Goal: Transaction & Acquisition: Purchase product/service

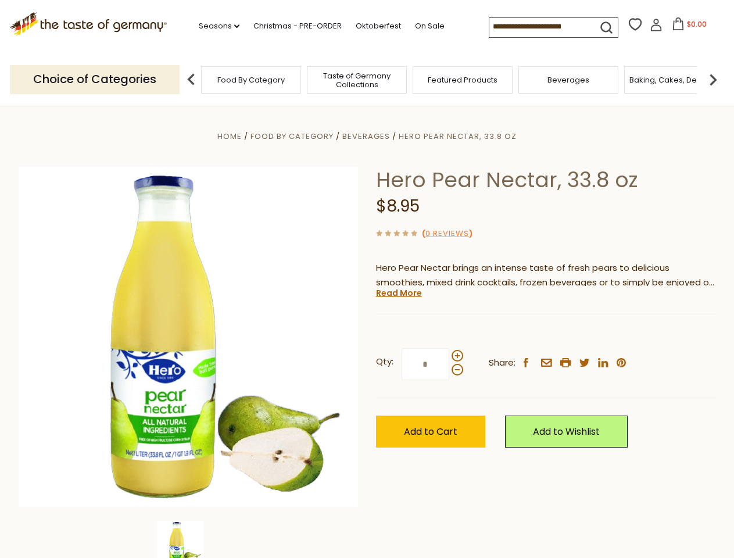
click at [367, 279] on div "Home Food By Category [GEOGRAPHIC_DATA] Hero Pear Nectar, 33.8 oz Hero Pear Nec…" at bounding box center [367, 353] width 715 height 448
click at [215, 26] on link "Seasons dropdown_arrow" at bounding box center [219, 26] width 41 height 13
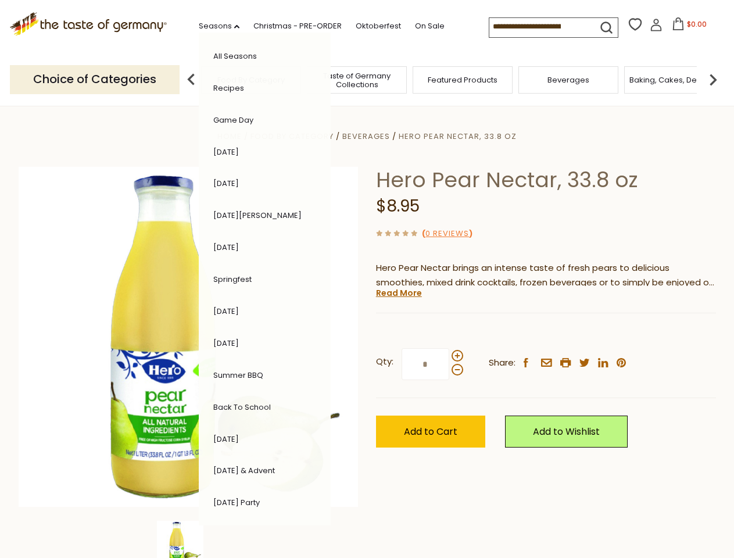
click at [687, 27] on span "$0.00" at bounding box center [697, 24] width 20 height 10
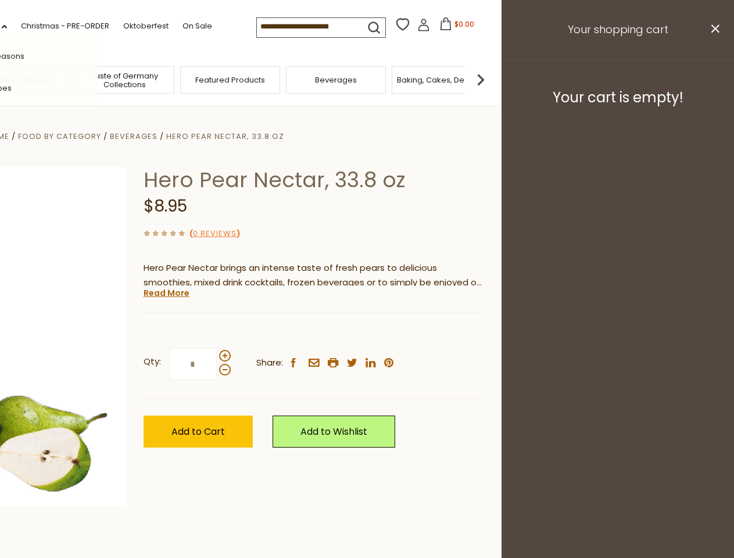
click at [98, 79] on div "All Seasons Recipes Game Day [DATE] [DATE] [DATE][PERSON_NAME] [DATE] Springfes…" at bounding box center [32, 279] width 132 height 493
click at [713, 79] on footer "Your cart is empty!" at bounding box center [618, 97] width 233 height 75
click at [367, 332] on div "Qty: * Share: facebook email printer twitter linkedin pinterest" at bounding box center [314, 364] width 340 height 67
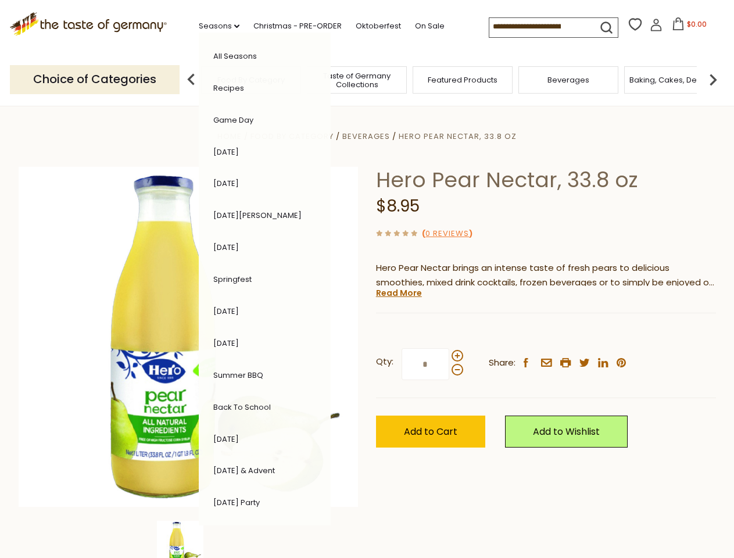
click at [188, 540] on div "Home Food By Category [GEOGRAPHIC_DATA] Hero Pear Nectar, 33.8 oz Hero Pear Nec…" at bounding box center [367, 353] width 715 height 448
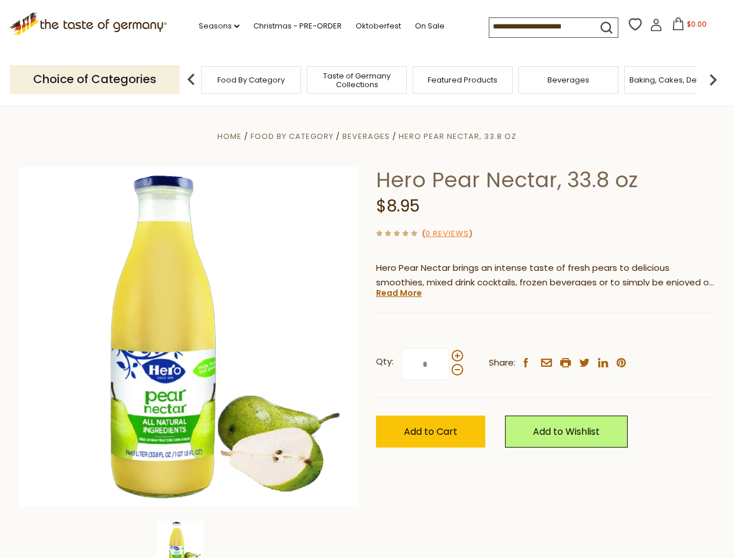
click at [188, 540] on div "Home Food By Category [GEOGRAPHIC_DATA] Hero Pear Nectar, 33.8 oz Hero Pear Nec…" at bounding box center [367, 353] width 715 height 448
click at [398, 293] on div "Hero Pear Nectar, 33.8 oz $8.95 ( 0 Reviews ) Hero Pear Nectar brings an intens…" at bounding box center [546, 320] width 340 height 307
click at [457, 356] on span at bounding box center [458, 356] width 12 height 12
click at [449, 356] on input "*" at bounding box center [426, 364] width 48 height 32
type input "*"
